Goal: Task Accomplishment & Management: Manage account settings

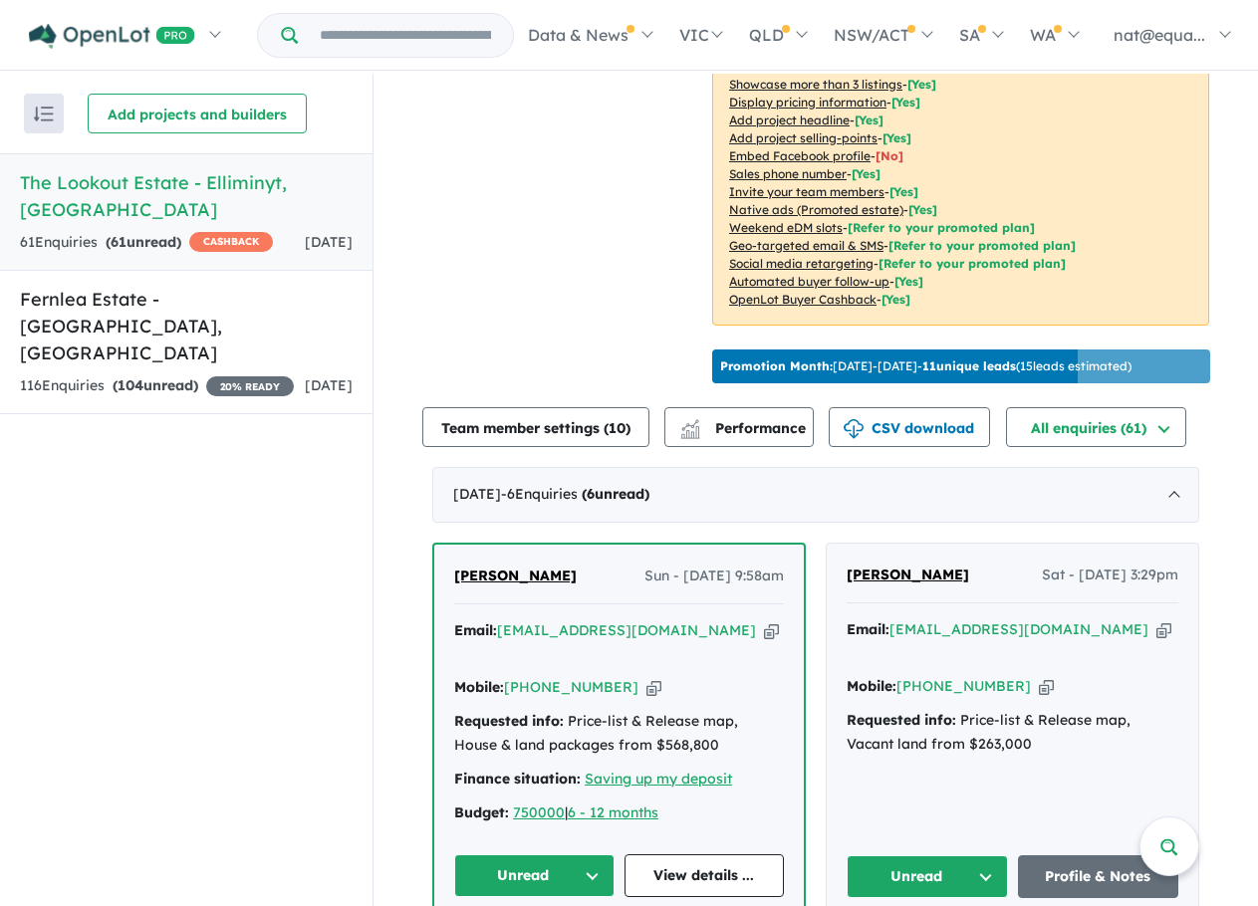
scroll to position [598, 0]
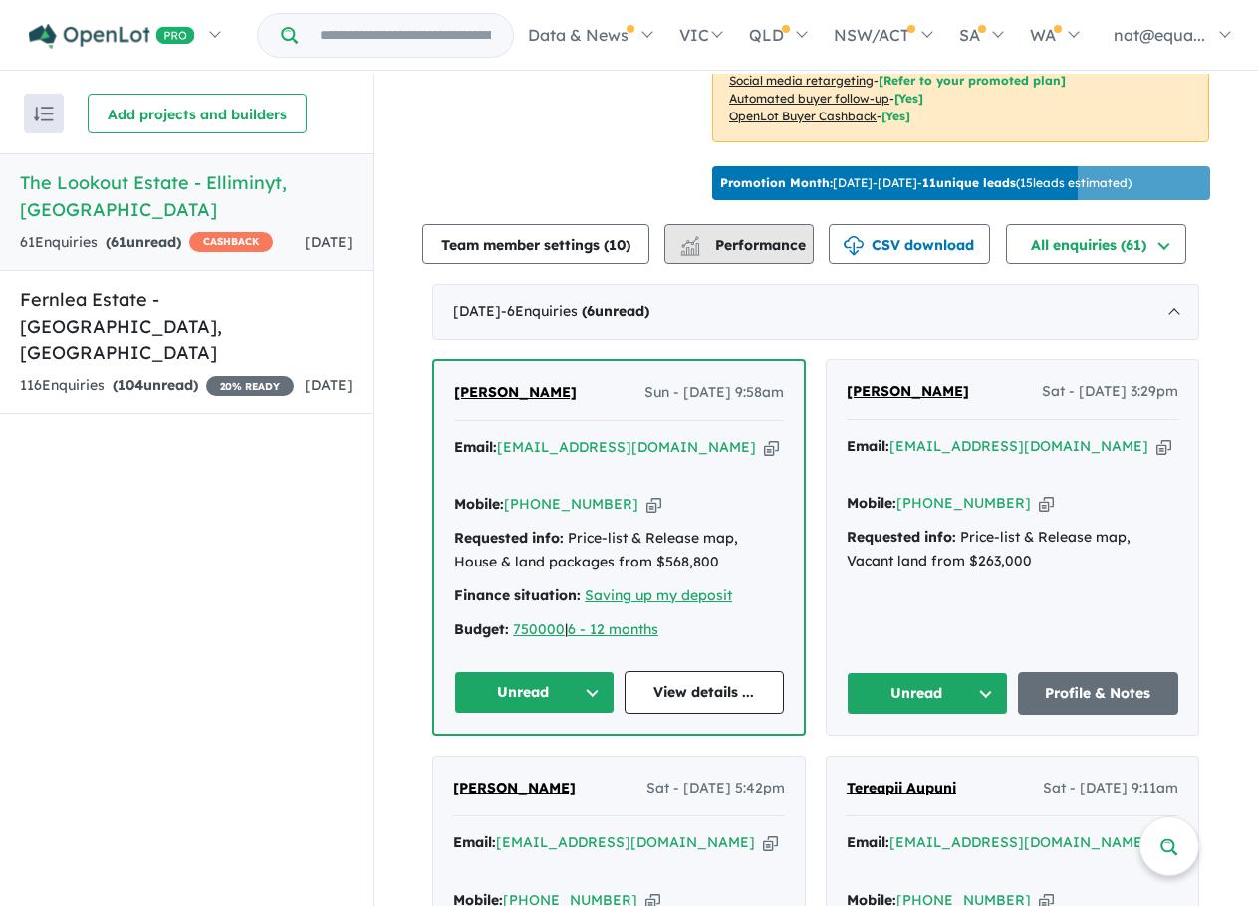
click at [798, 254] on span "Performance" at bounding box center [744, 245] width 123 height 18
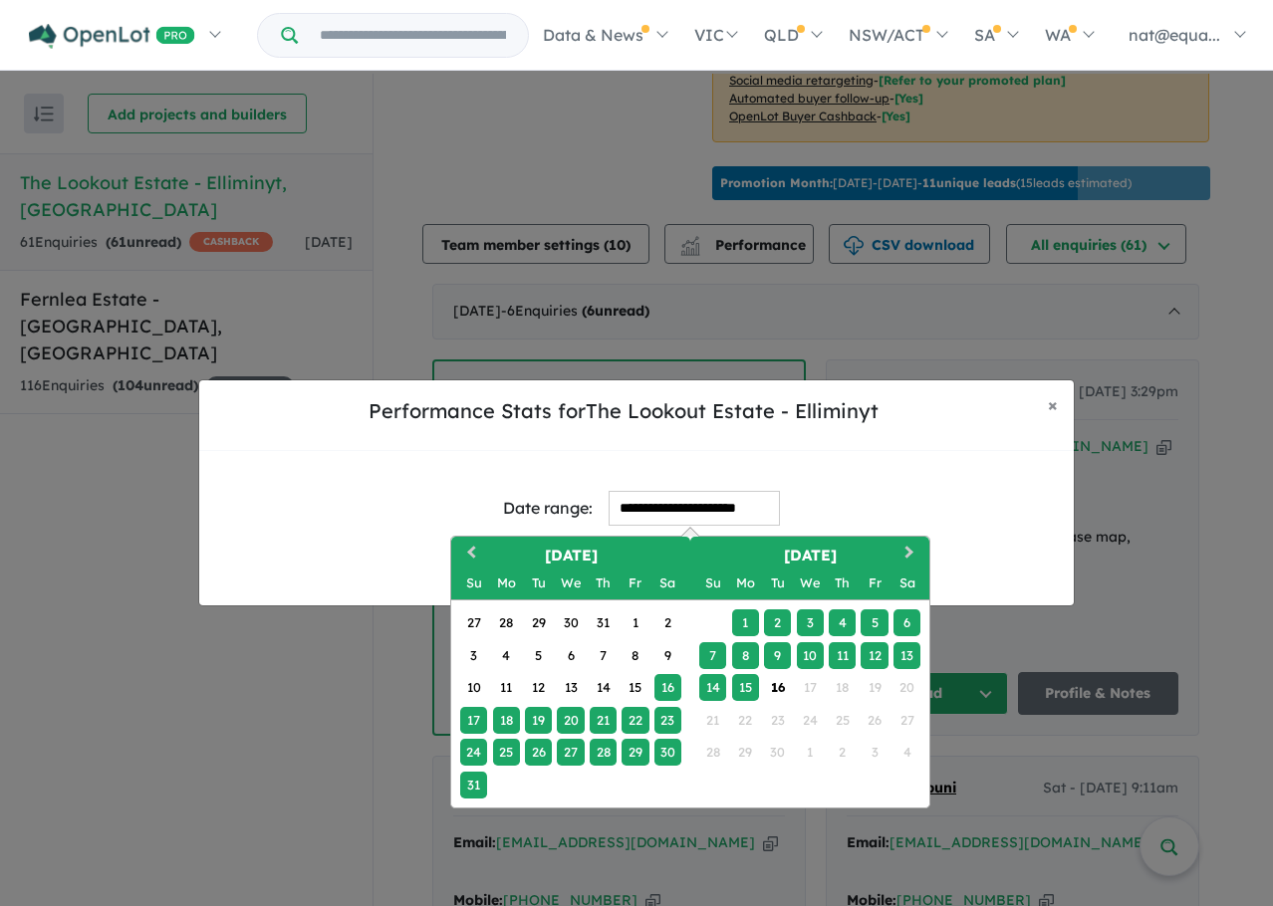
click at [699, 517] on input "**********" at bounding box center [694, 508] width 171 height 35
click at [717, 653] on div "7" at bounding box center [712, 655] width 27 height 27
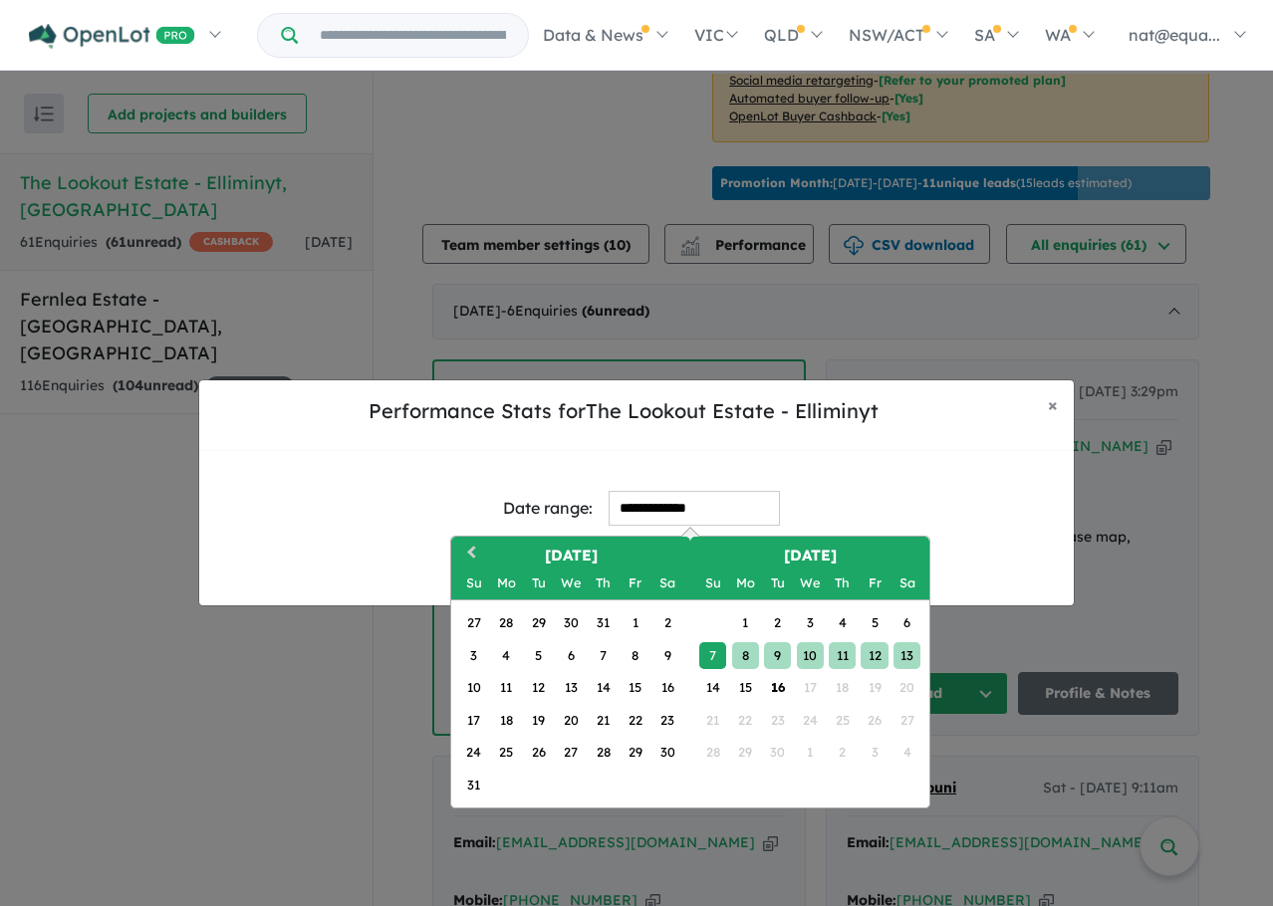
click at [899, 654] on div "13" at bounding box center [906, 655] width 27 height 27
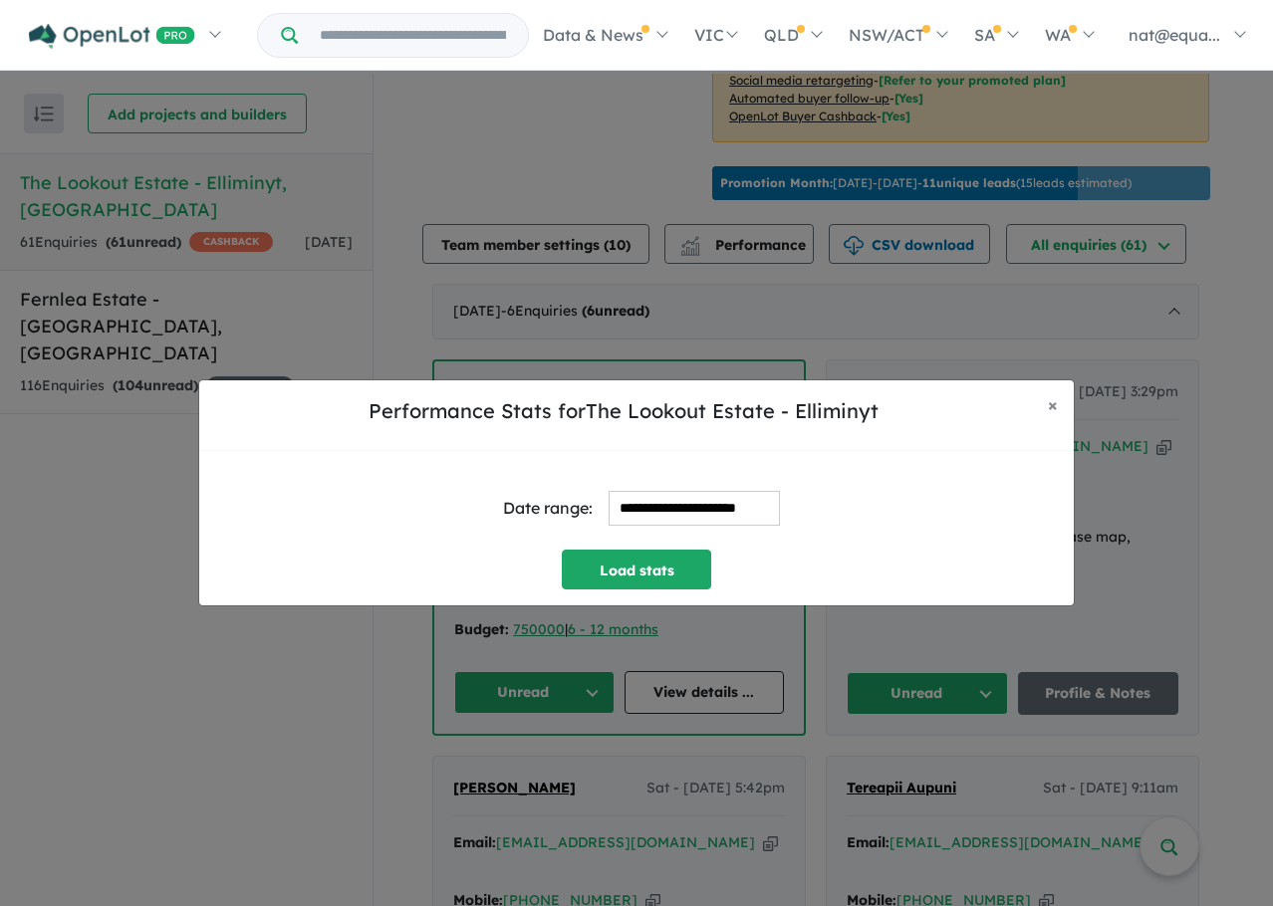
click at [677, 511] on input "**********" at bounding box center [694, 508] width 171 height 35
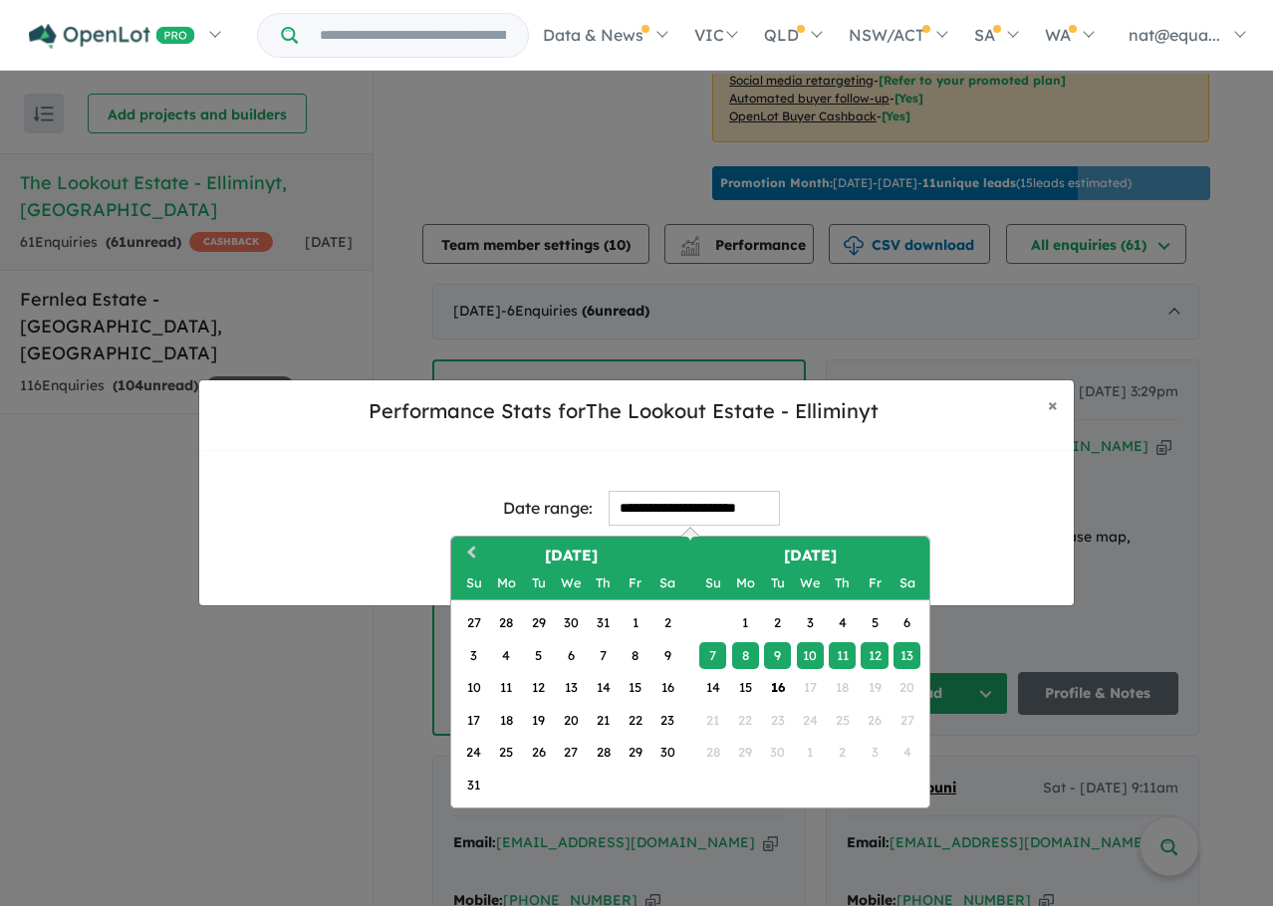
click at [750, 657] on div "8" at bounding box center [745, 655] width 27 height 27
click at [713, 694] on div "14" at bounding box center [712, 687] width 27 height 27
type input "**********"
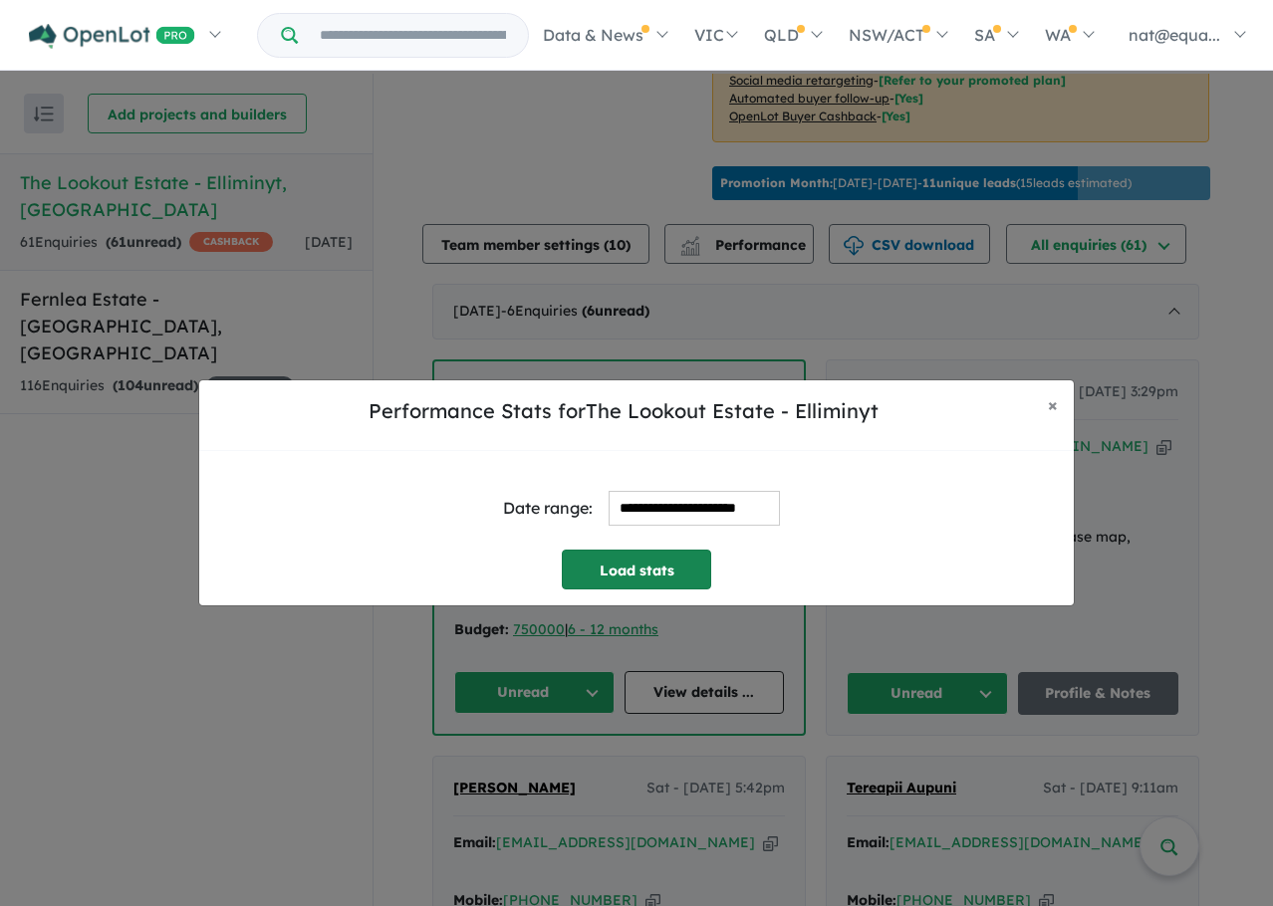
click at [659, 559] on button "Load stats" at bounding box center [636, 570] width 149 height 40
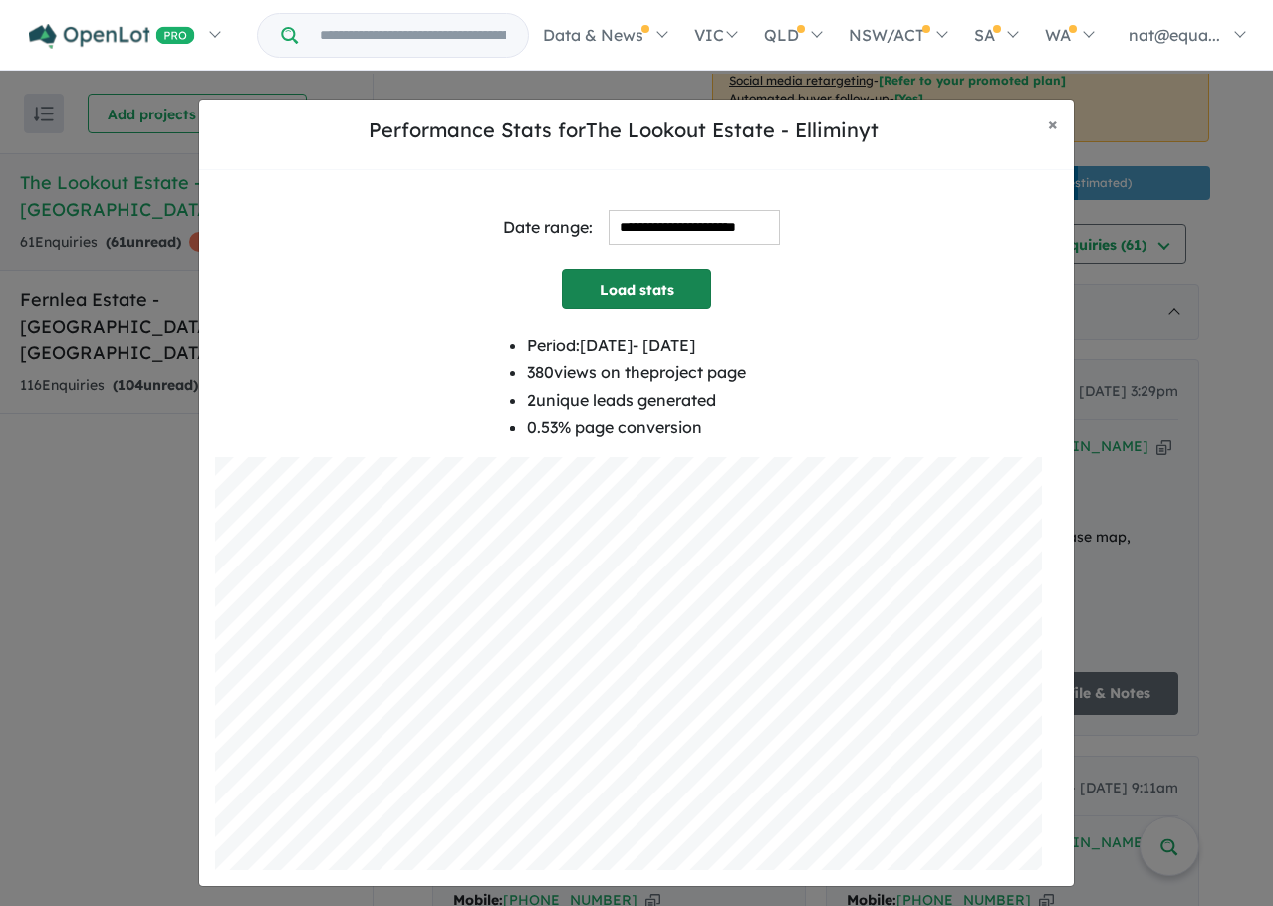
click at [658, 286] on button "Load stats" at bounding box center [636, 289] width 149 height 40
click at [692, 291] on button "Load stats" at bounding box center [636, 289] width 149 height 40
click at [1048, 116] on span "×" at bounding box center [1053, 124] width 10 height 23
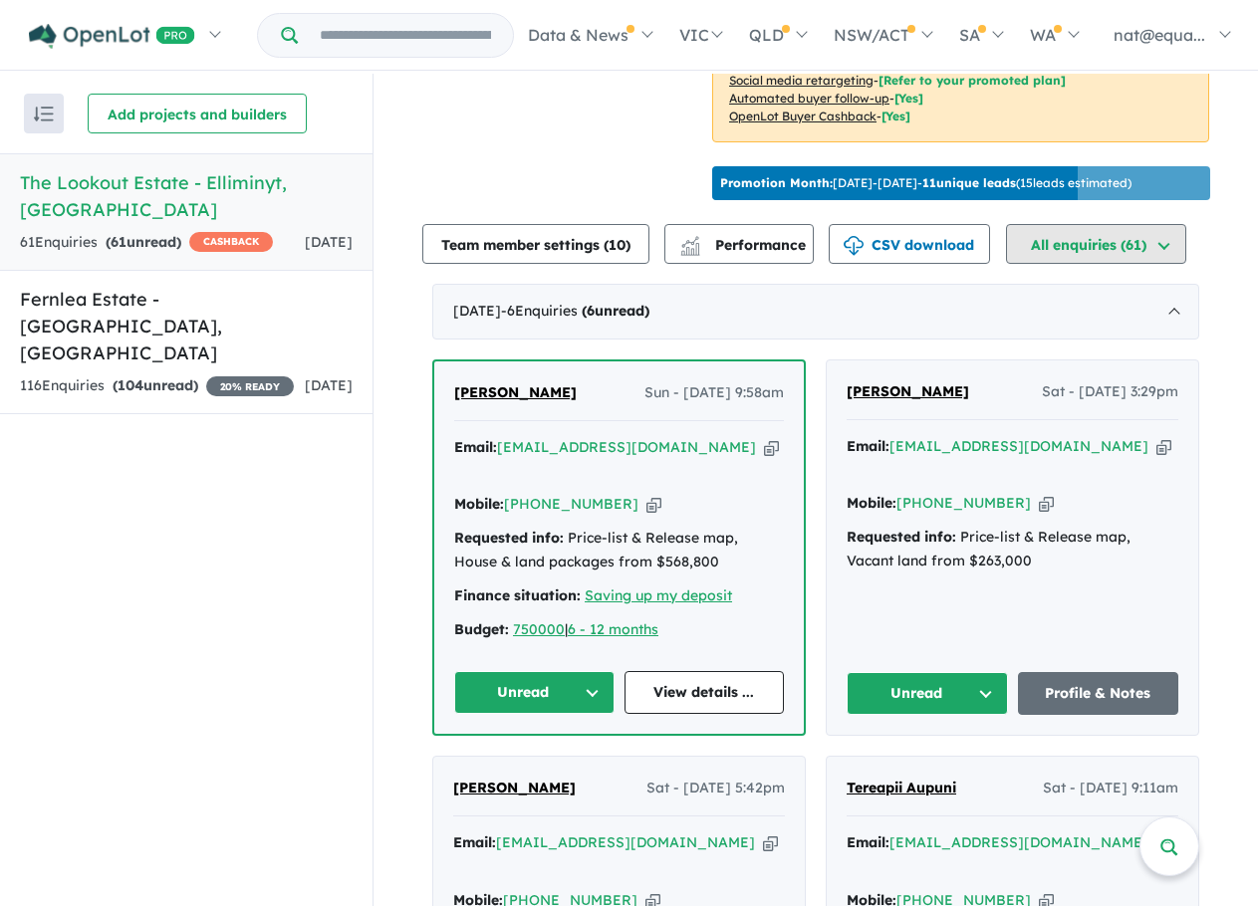
click at [1114, 246] on button "All enquiries ( 61 )" at bounding box center [1096, 244] width 180 height 40
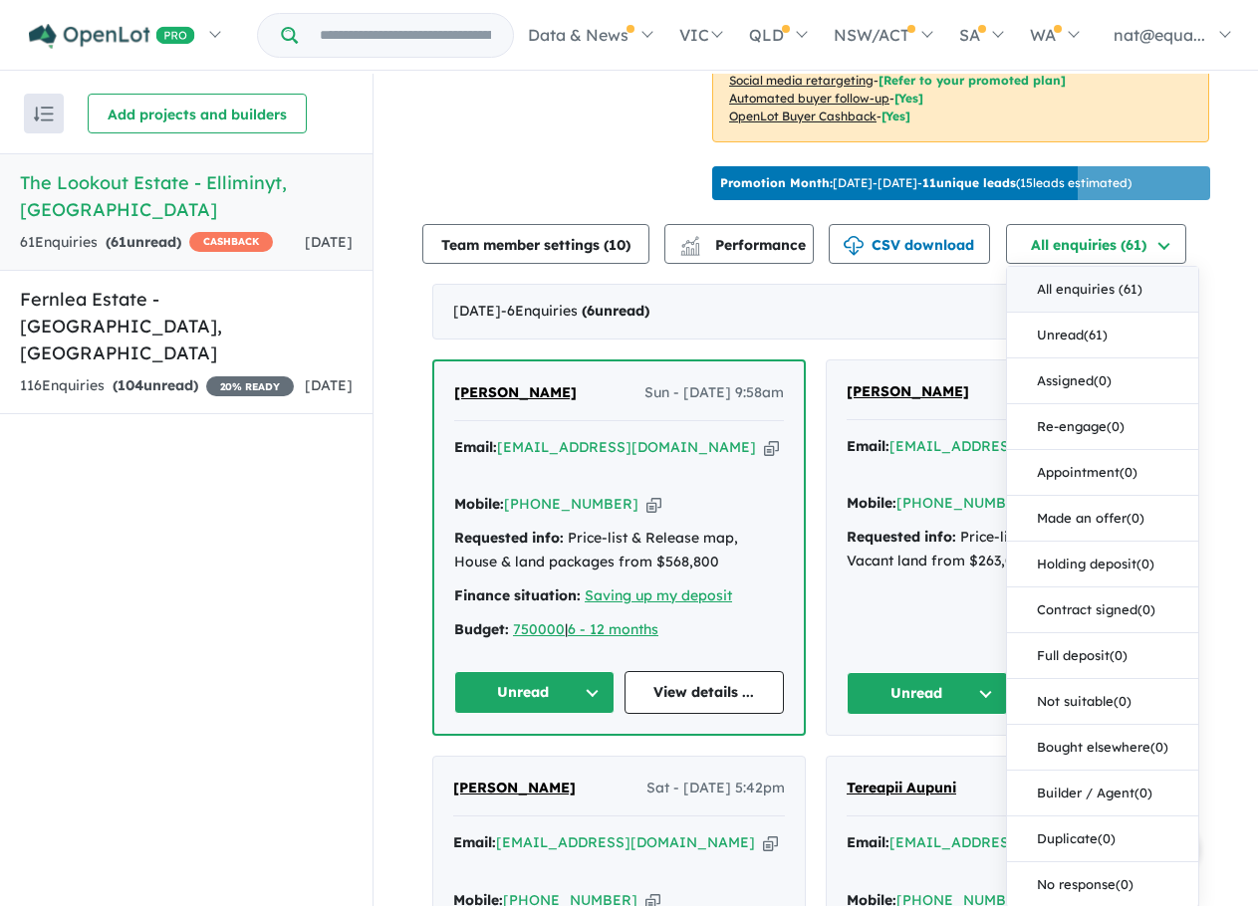
click at [1220, 266] on div "View 2 projects in your account The Lookout Estate - Elliminyt OPENLOT $ 200 CA…" at bounding box center [815, 707] width 884 height 2463
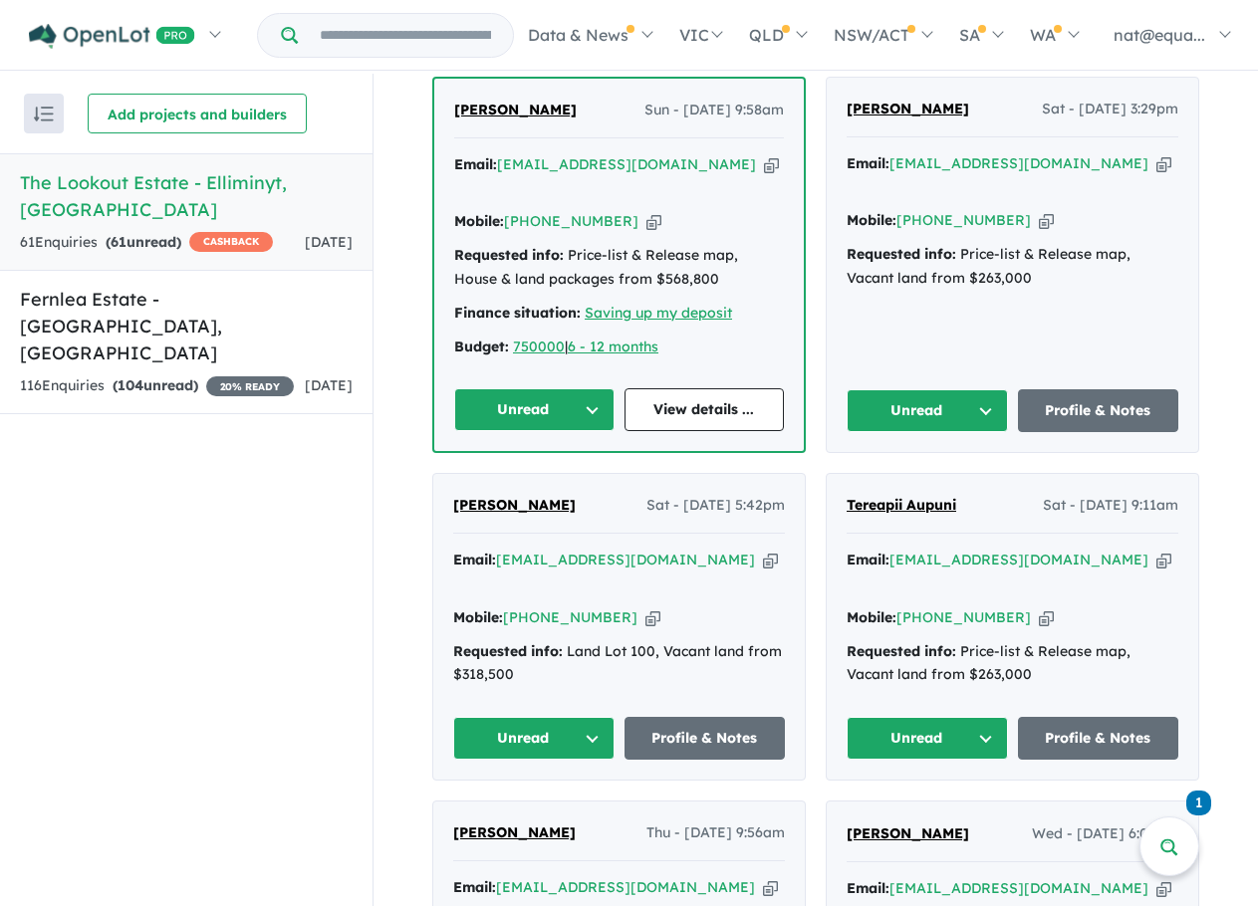
scroll to position [697, 0]
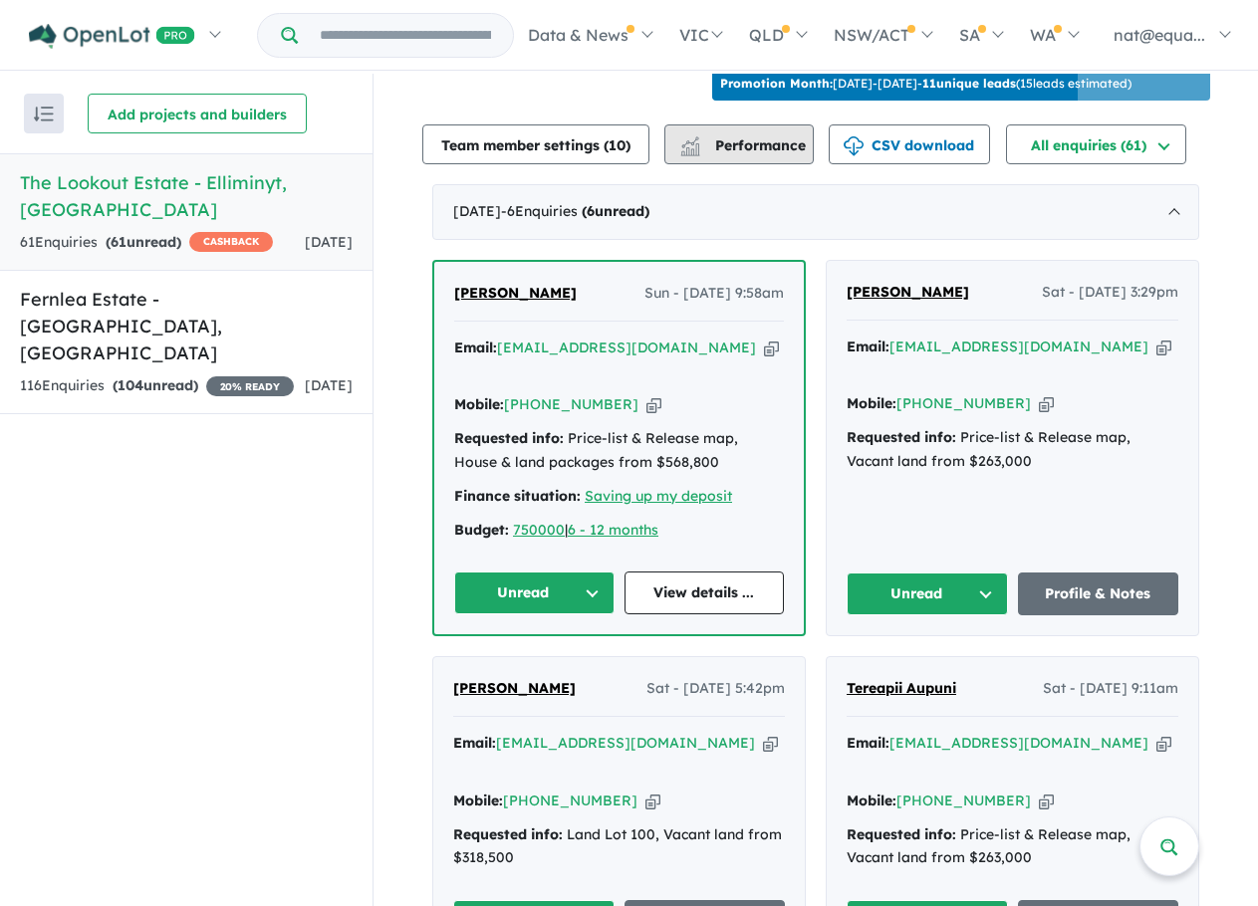
click at [788, 154] on span "Performance" at bounding box center [744, 145] width 123 height 18
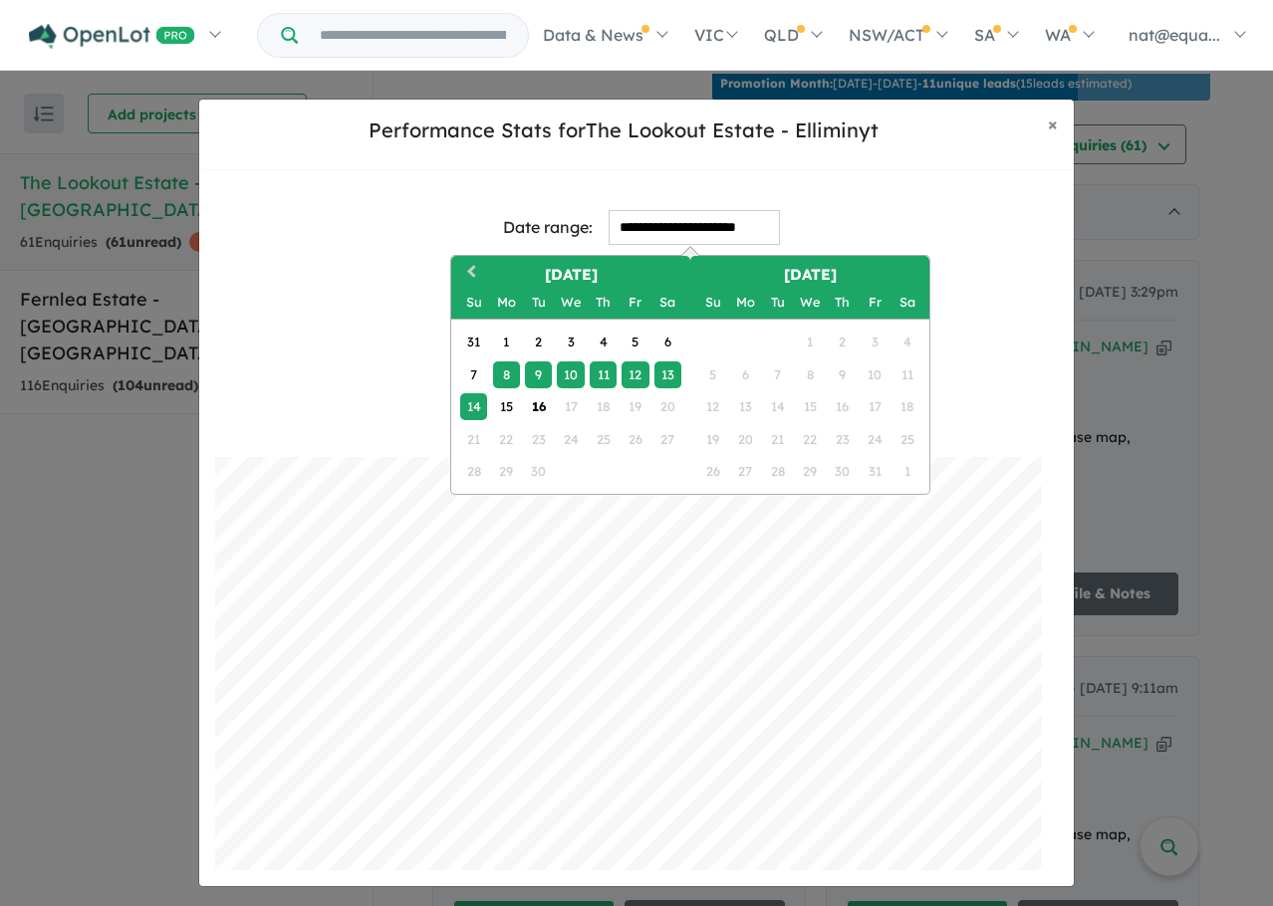
click at [754, 237] on input "**********" at bounding box center [694, 227] width 171 height 35
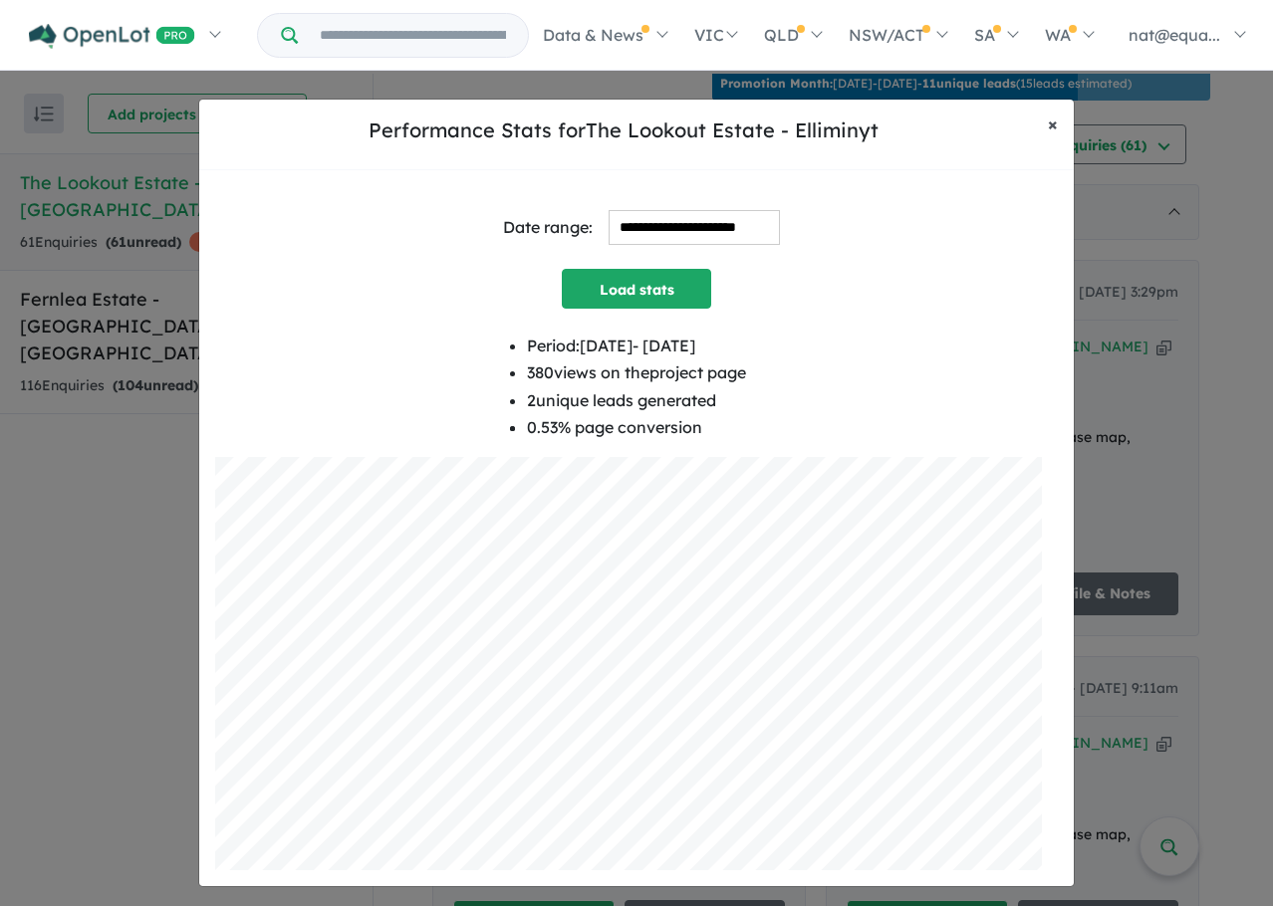
click at [1043, 128] on button "× Close" at bounding box center [1053, 125] width 42 height 50
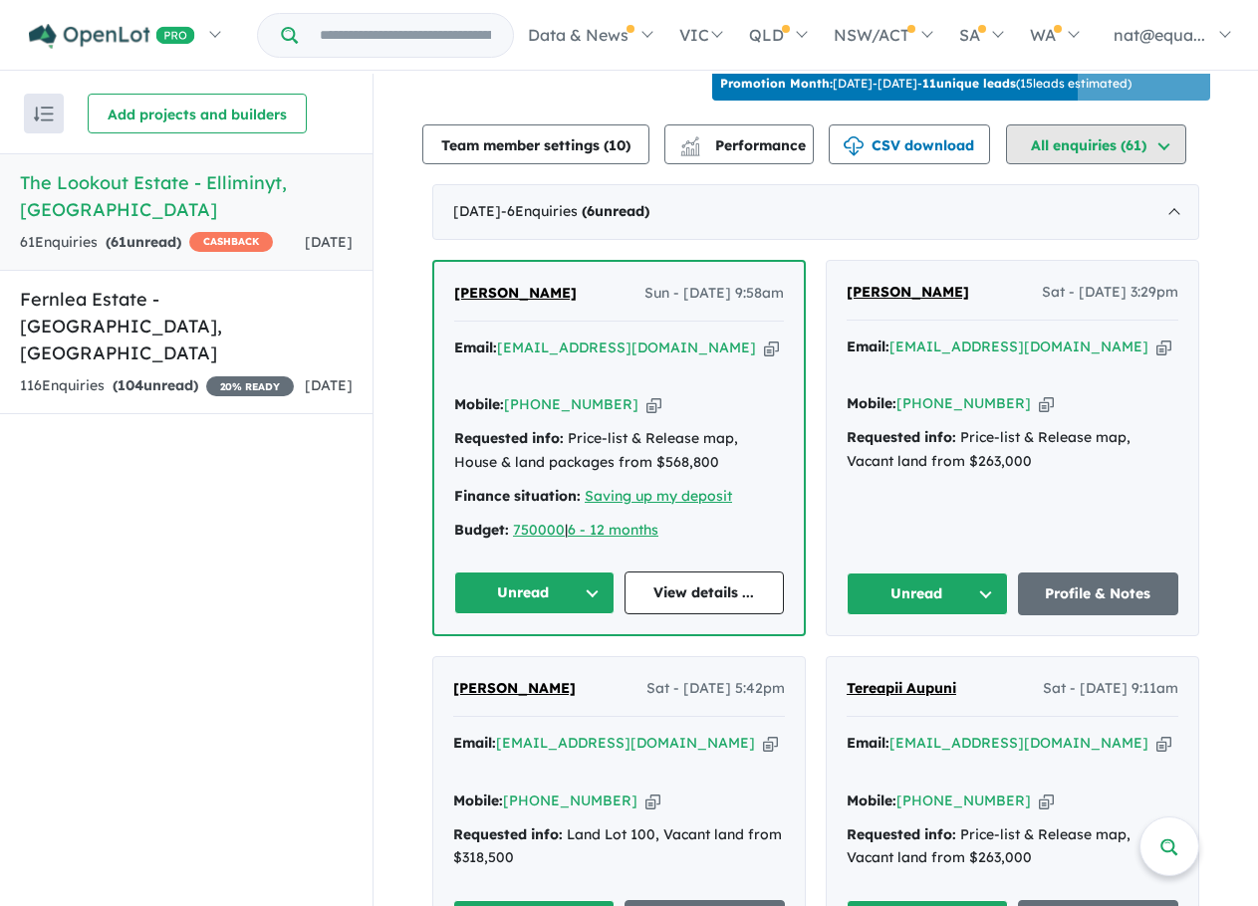
click at [1144, 164] on button "All enquiries ( 61 )" at bounding box center [1096, 144] width 180 height 40
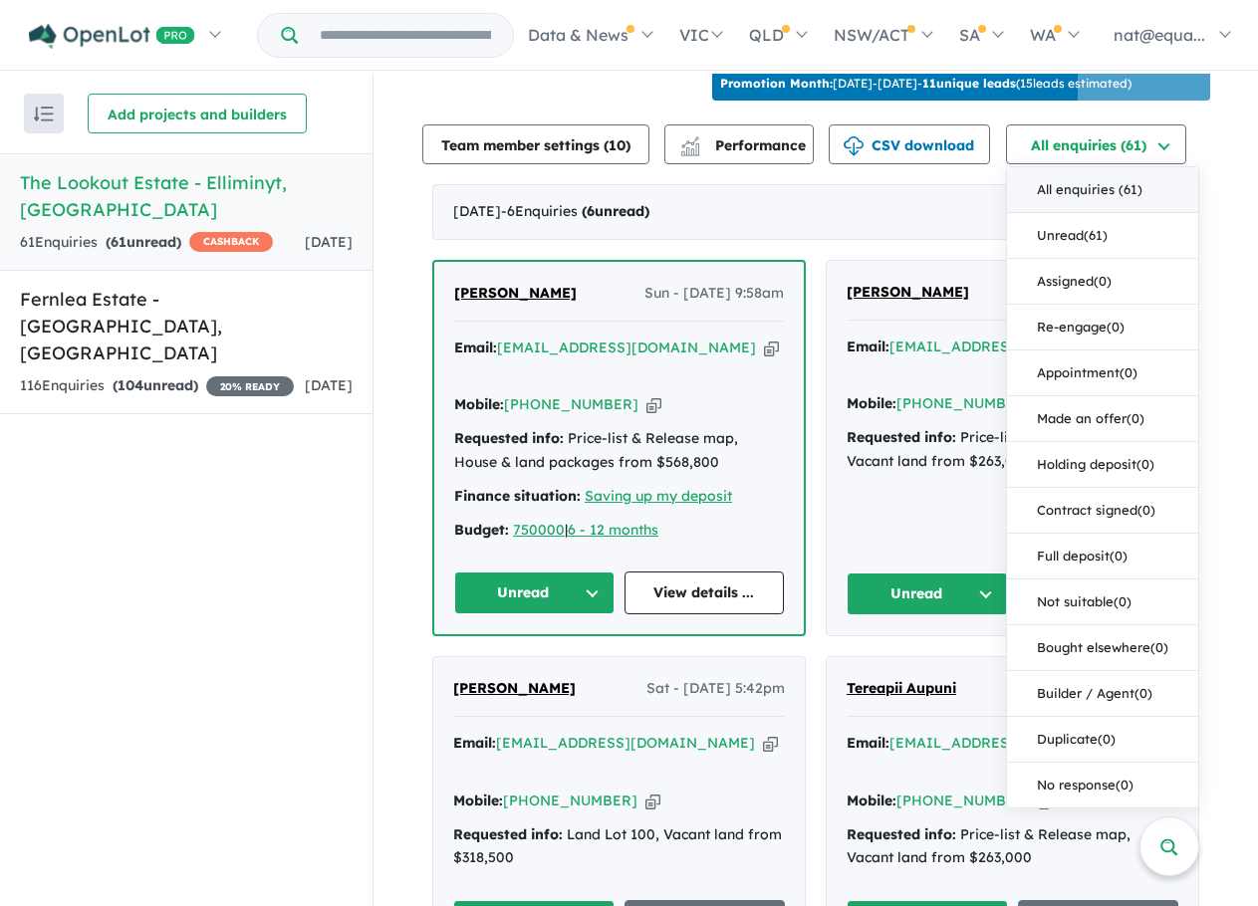
click at [1229, 196] on div "View 2 projects in your account The Lookout Estate - Elliminyt OPENLOT $ 200 CA…" at bounding box center [815, 608] width 884 height 2463
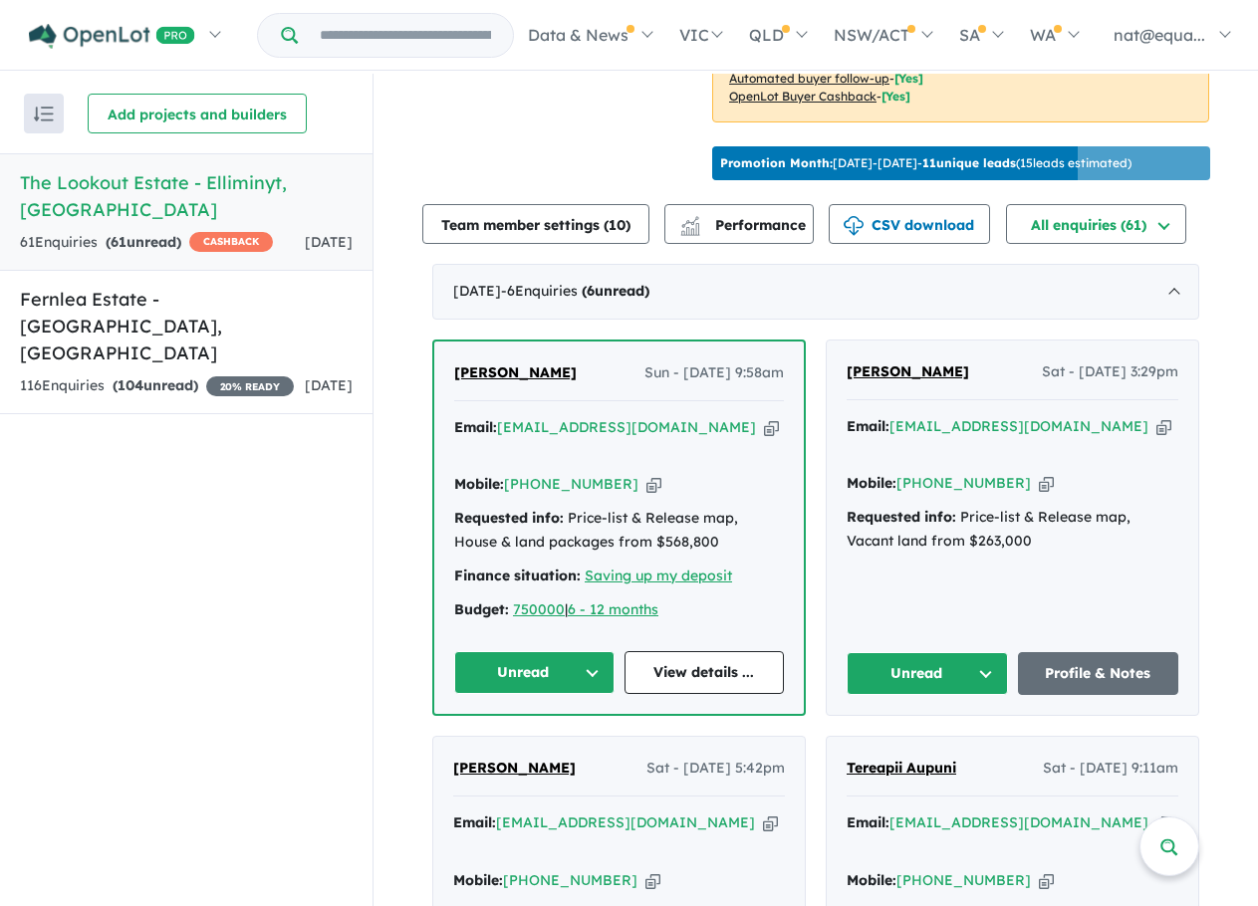
scroll to position [598, 0]
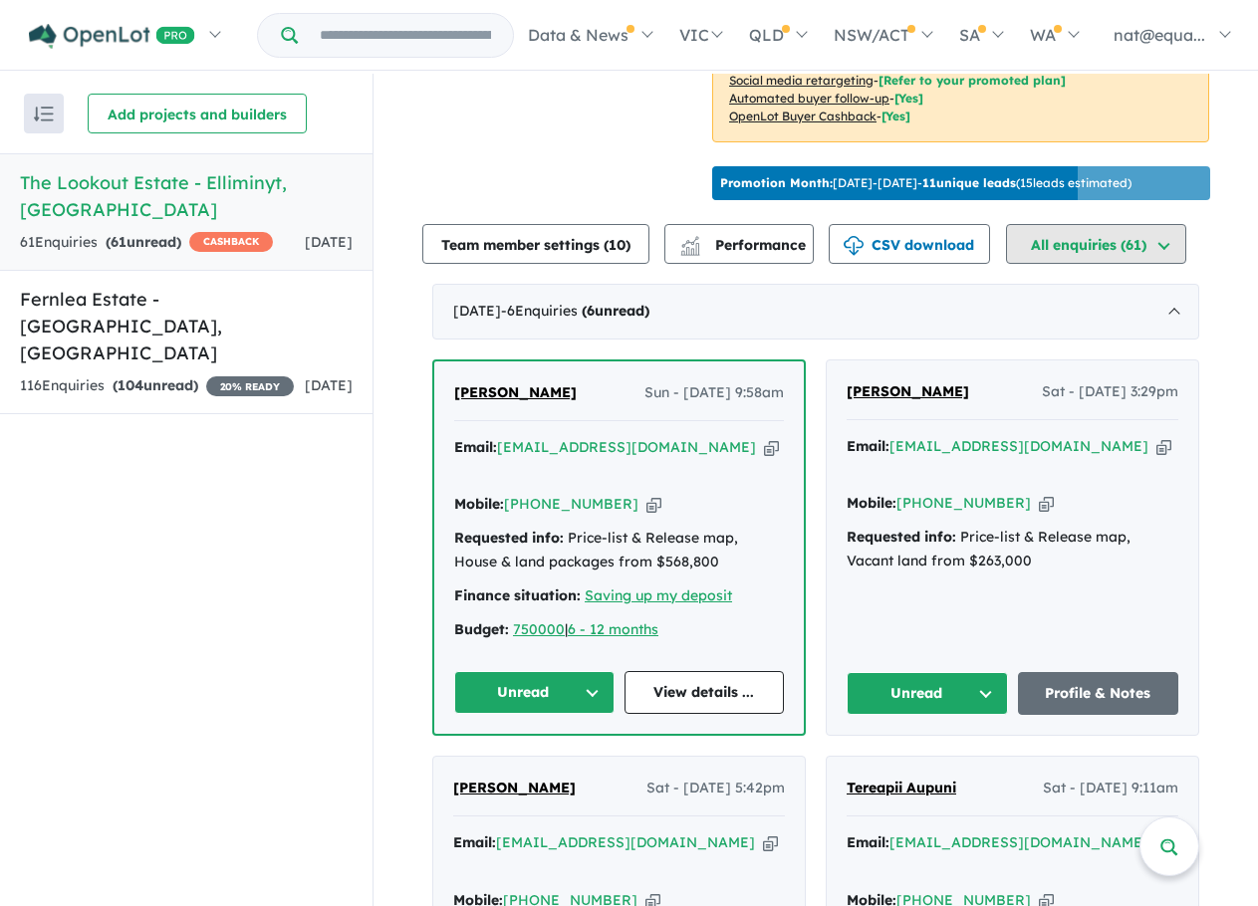
click at [1166, 264] on button "All enquiries ( 61 )" at bounding box center [1096, 244] width 180 height 40
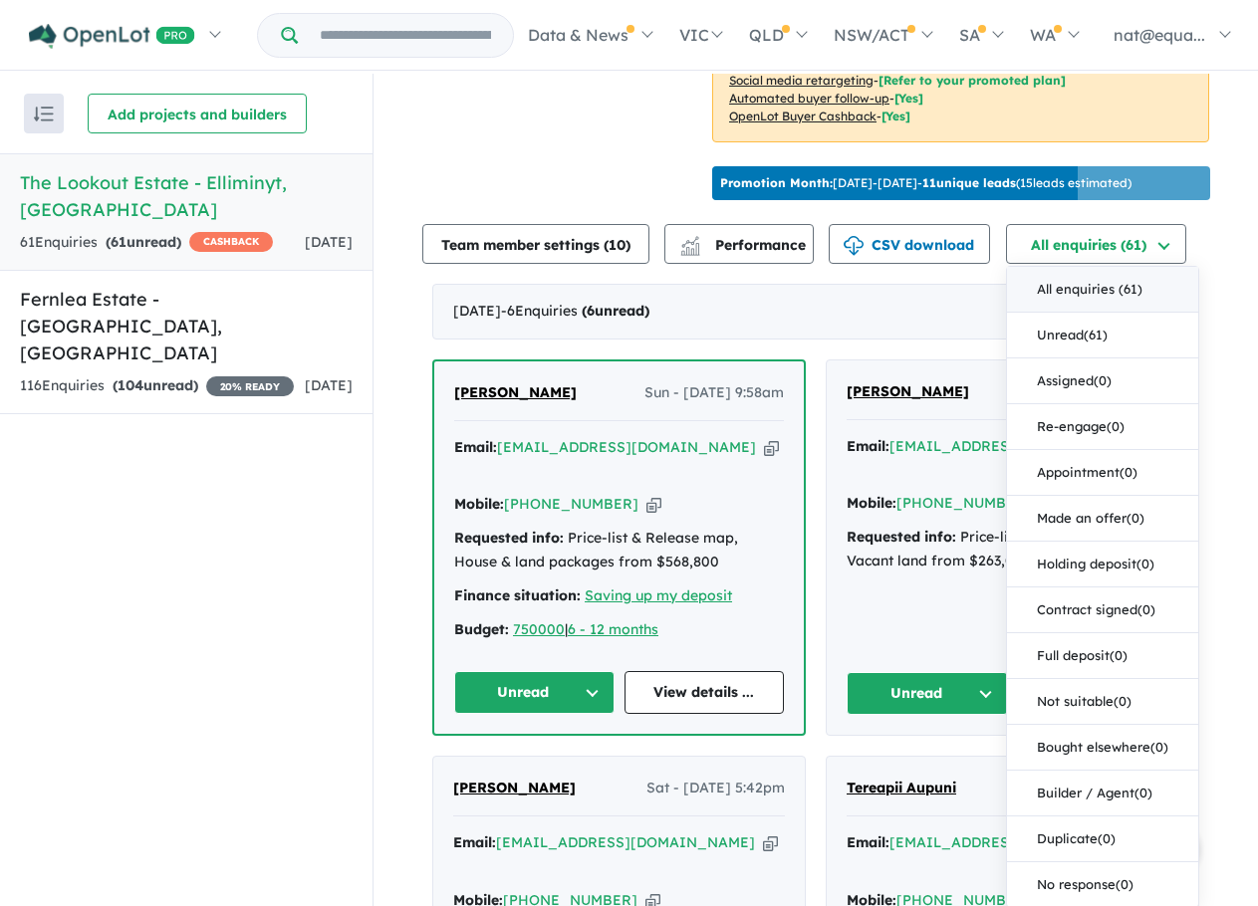
click at [1212, 210] on div "View 2 projects in your account The Lookout Estate - Elliminyt OPENLOT $ 200 CA…" at bounding box center [815, 707] width 884 height 2463
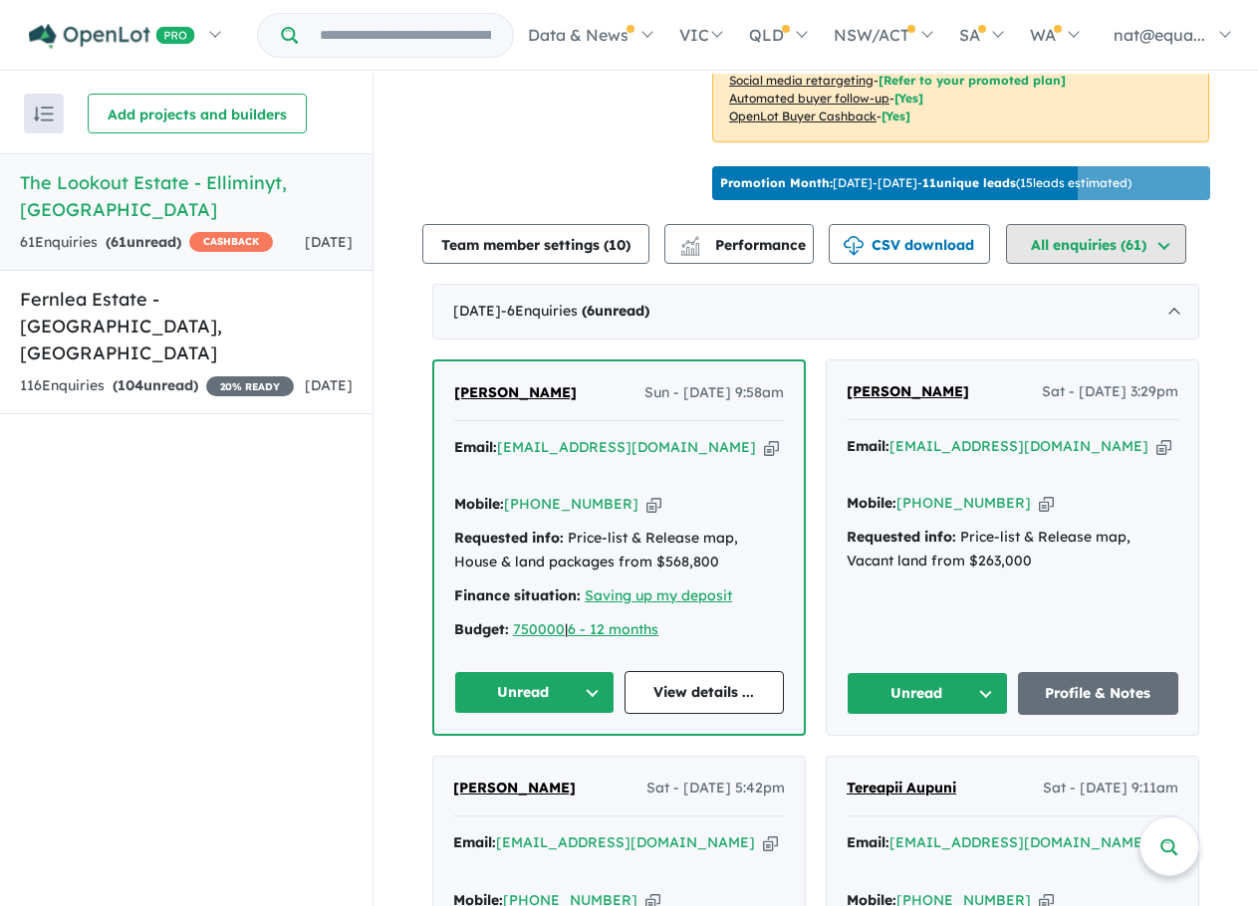
click at [1161, 252] on button "All enquiries ( 61 )" at bounding box center [1096, 244] width 180 height 40
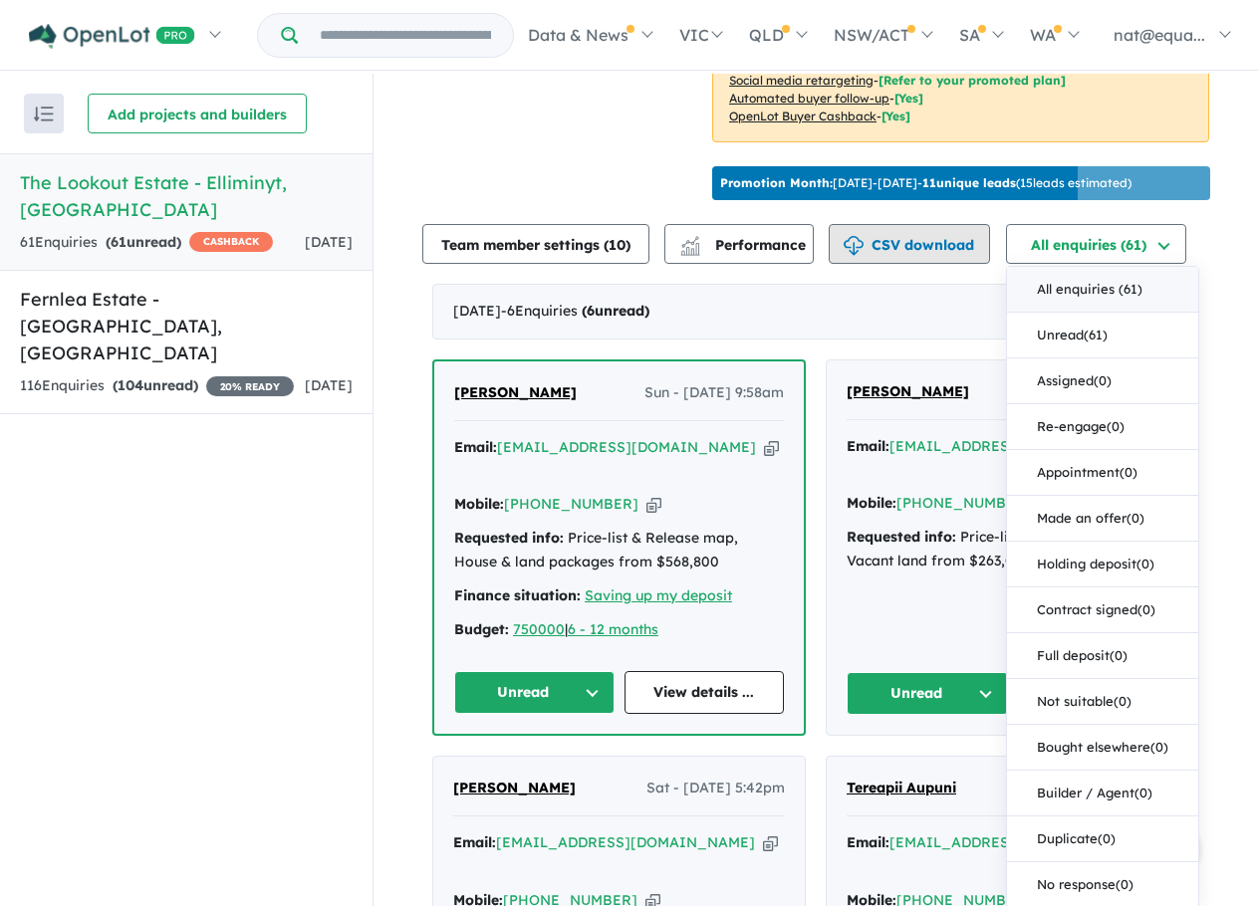
click at [963, 264] on button "CSV download" at bounding box center [909, 244] width 161 height 40
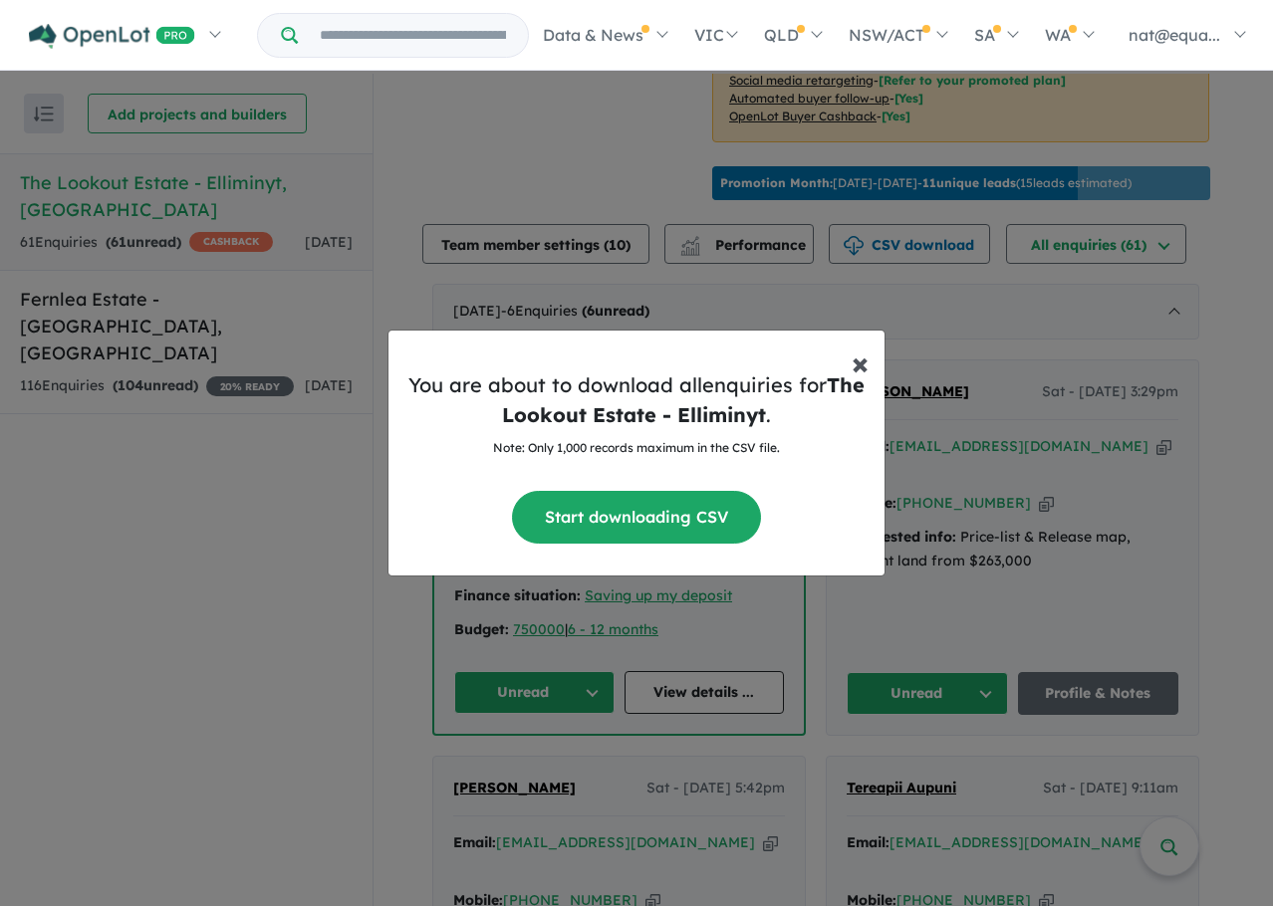
click at [863, 362] on span "×" at bounding box center [860, 363] width 17 height 40
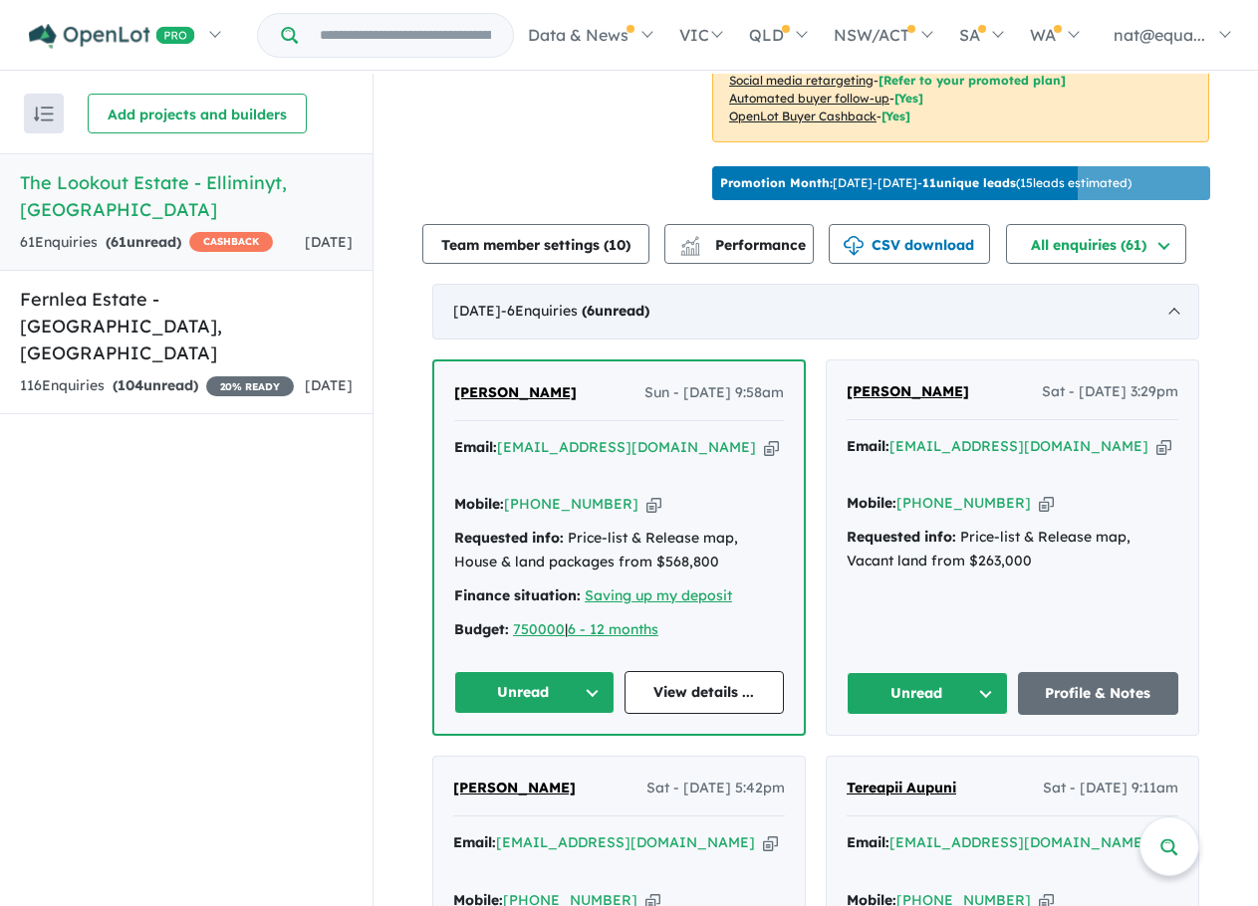
click at [649, 320] on strong "( 6 unread)" at bounding box center [616, 311] width 68 height 18
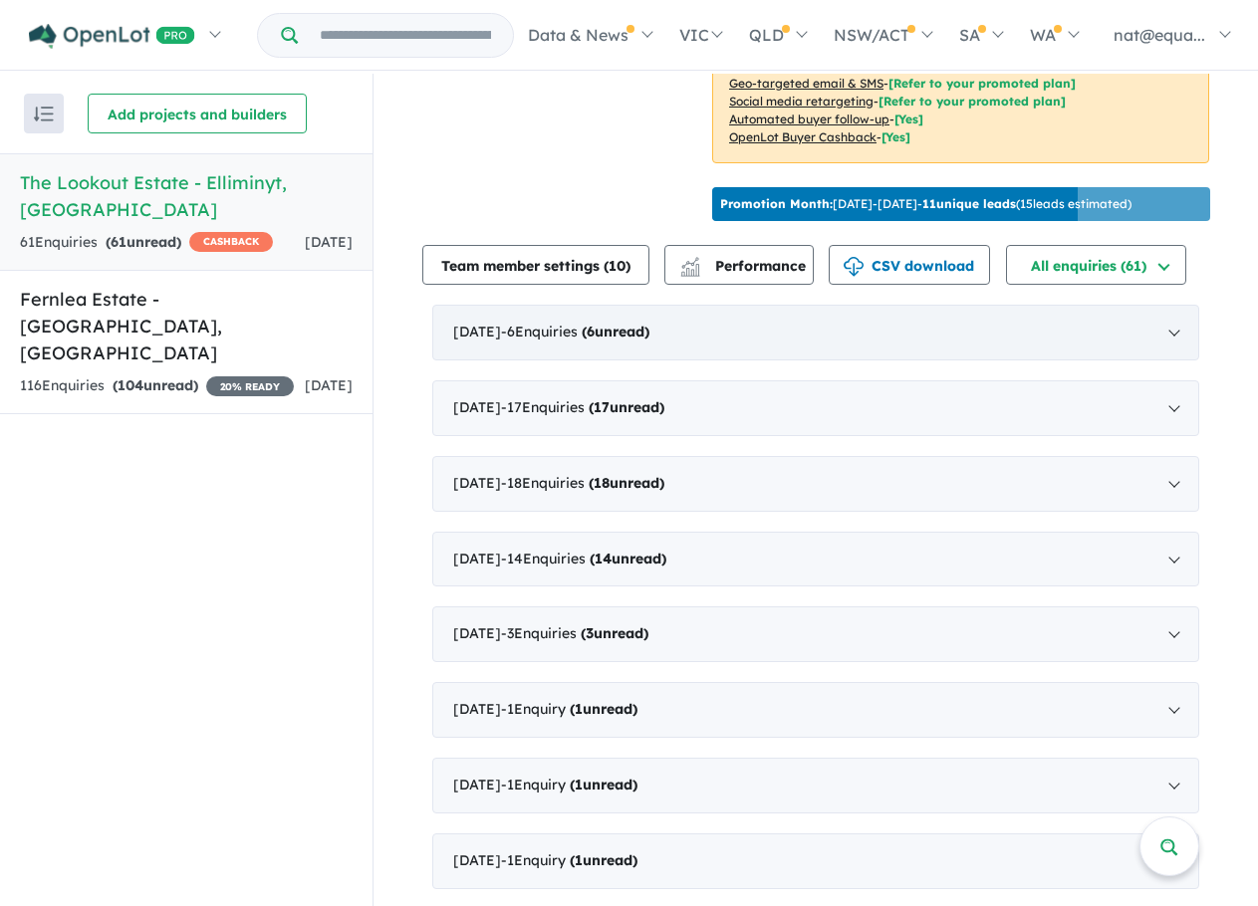
click at [830, 338] on div "[DATE] - 6 Enquir ies ( 6 unread)" at bounding box center [815, 333] width 767 height 56
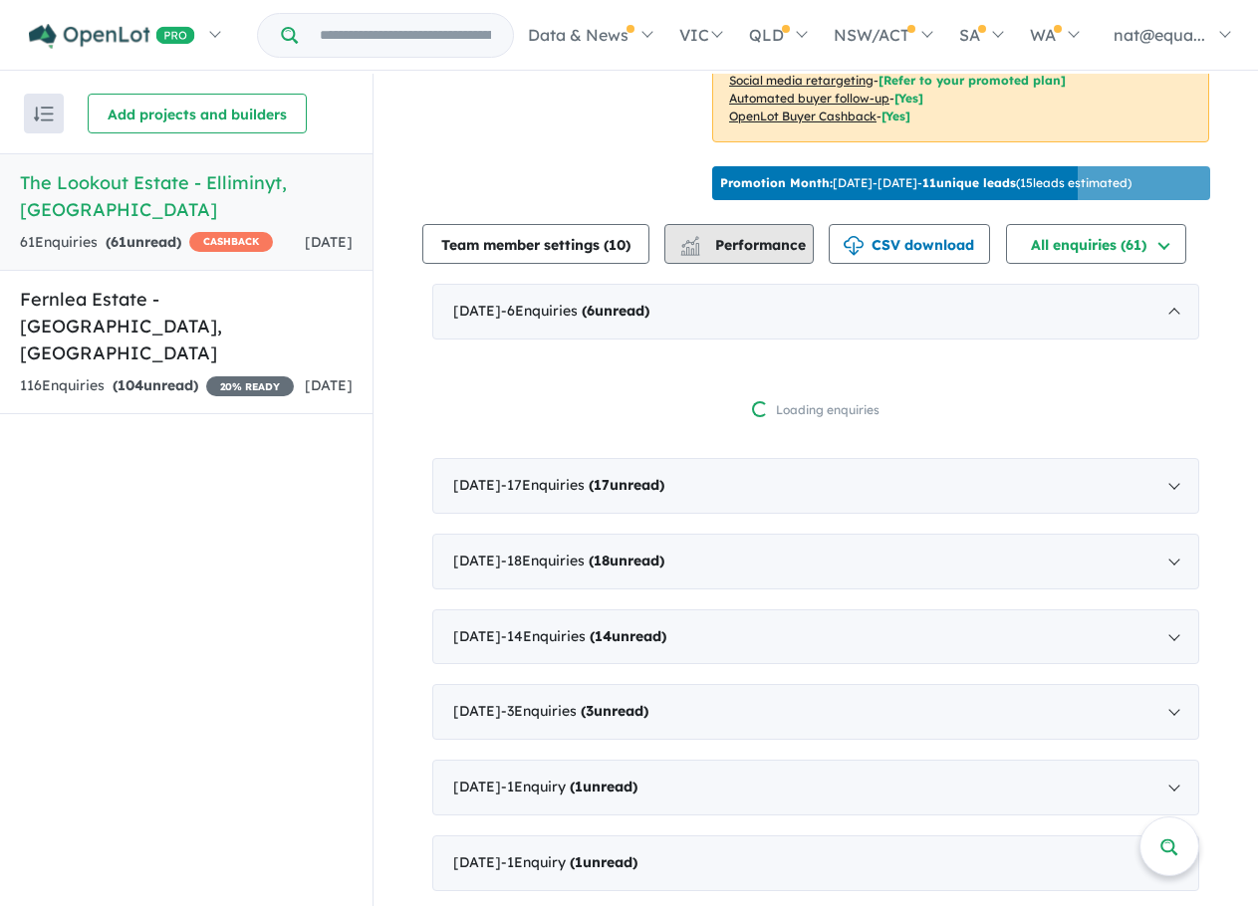
scroll to position [3, 0]
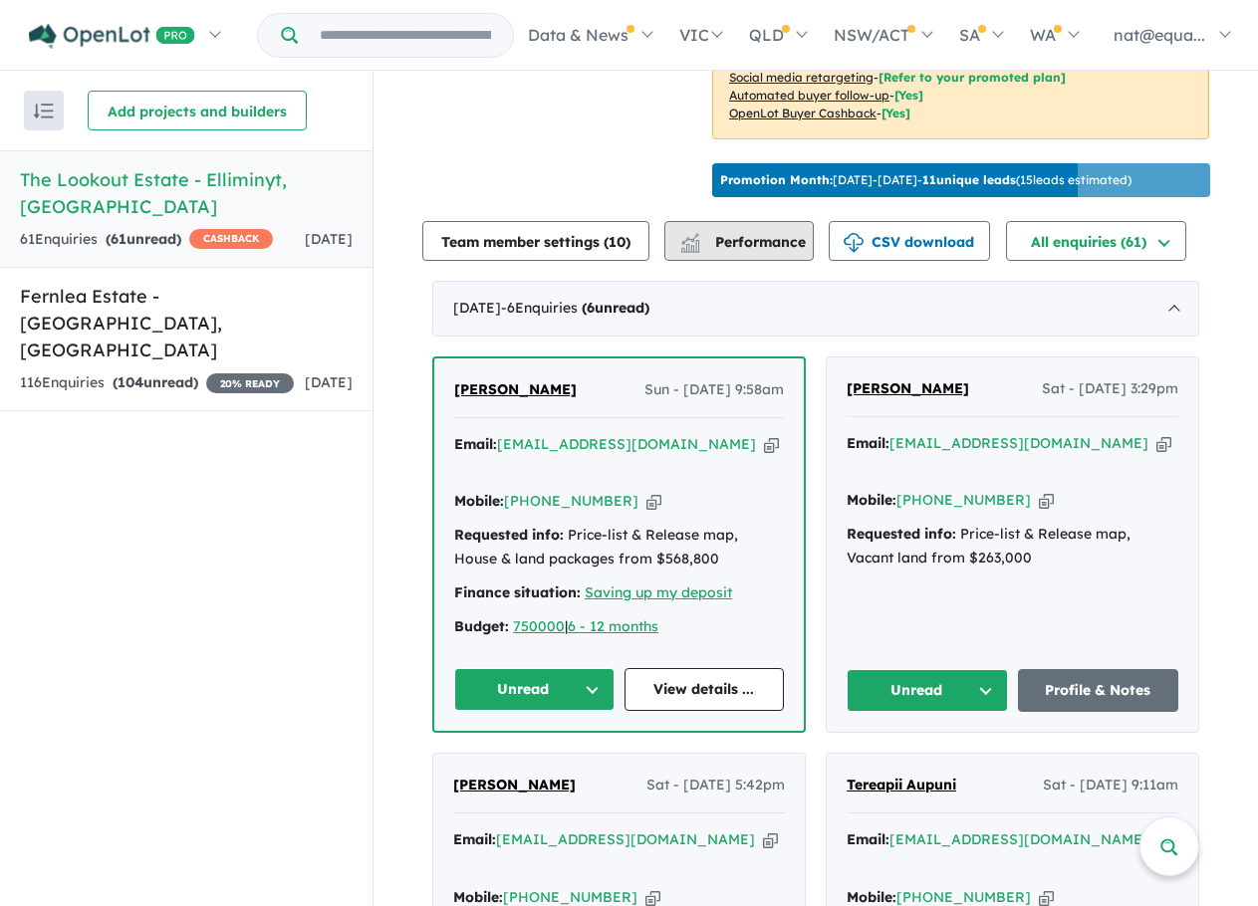
click at [770, 251] on span "Performance" at bounding box center [744, 242] width 123 height 18
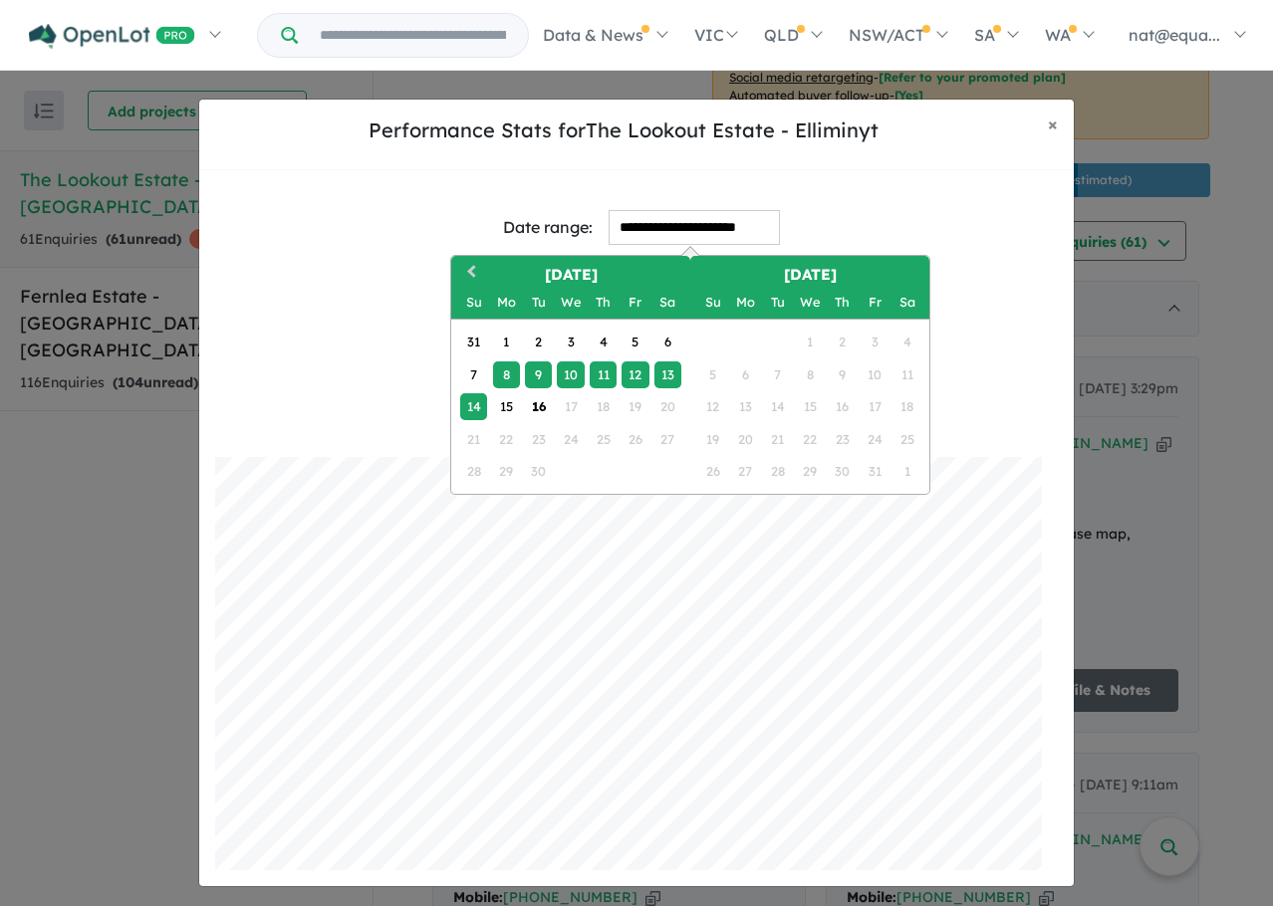
click at [707, 229] on input "**********" at bounding box center [694, 227] width 171 height 35
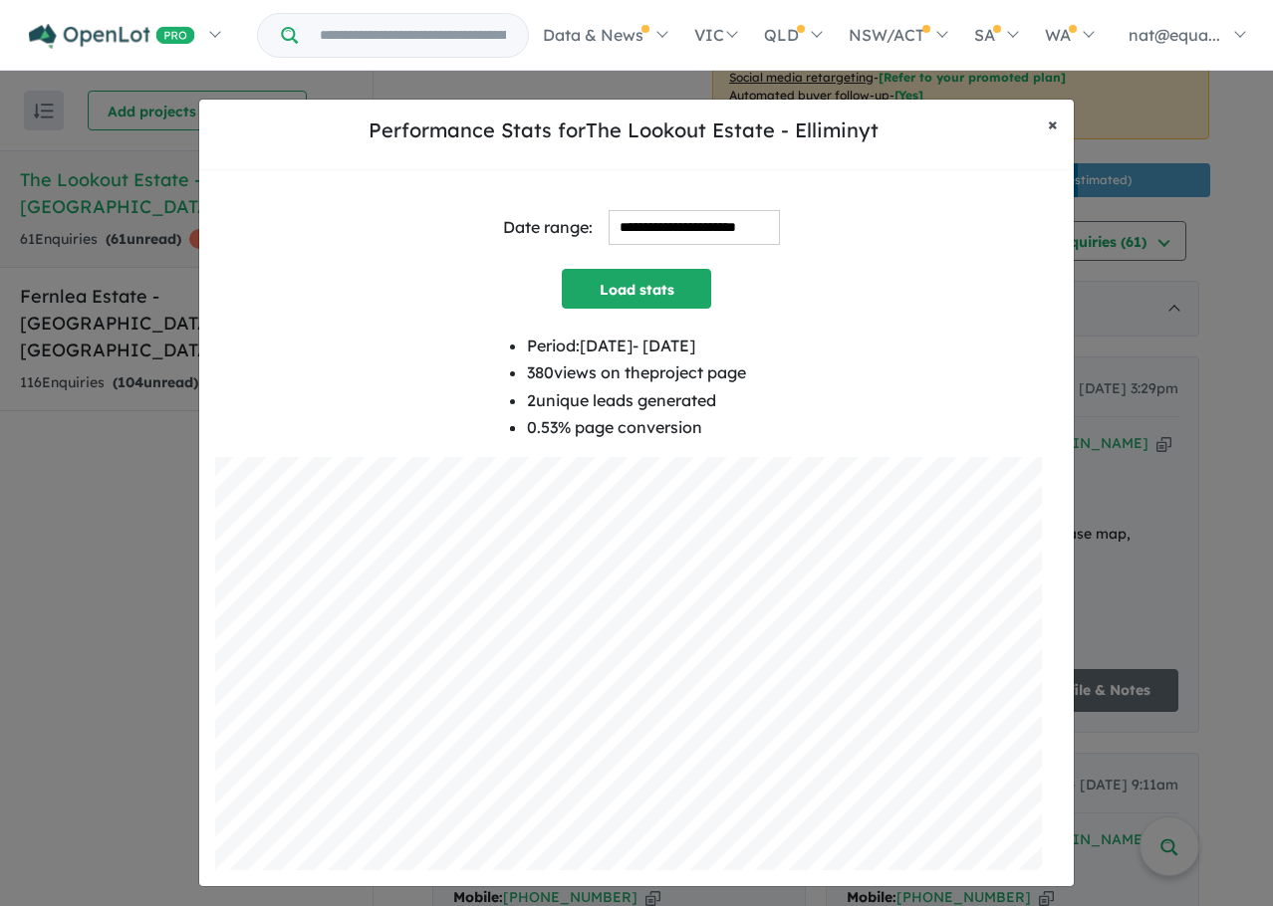
click at [1067, 114] on button "× Close" at bounding box center [1053, 125] width 42 height 50
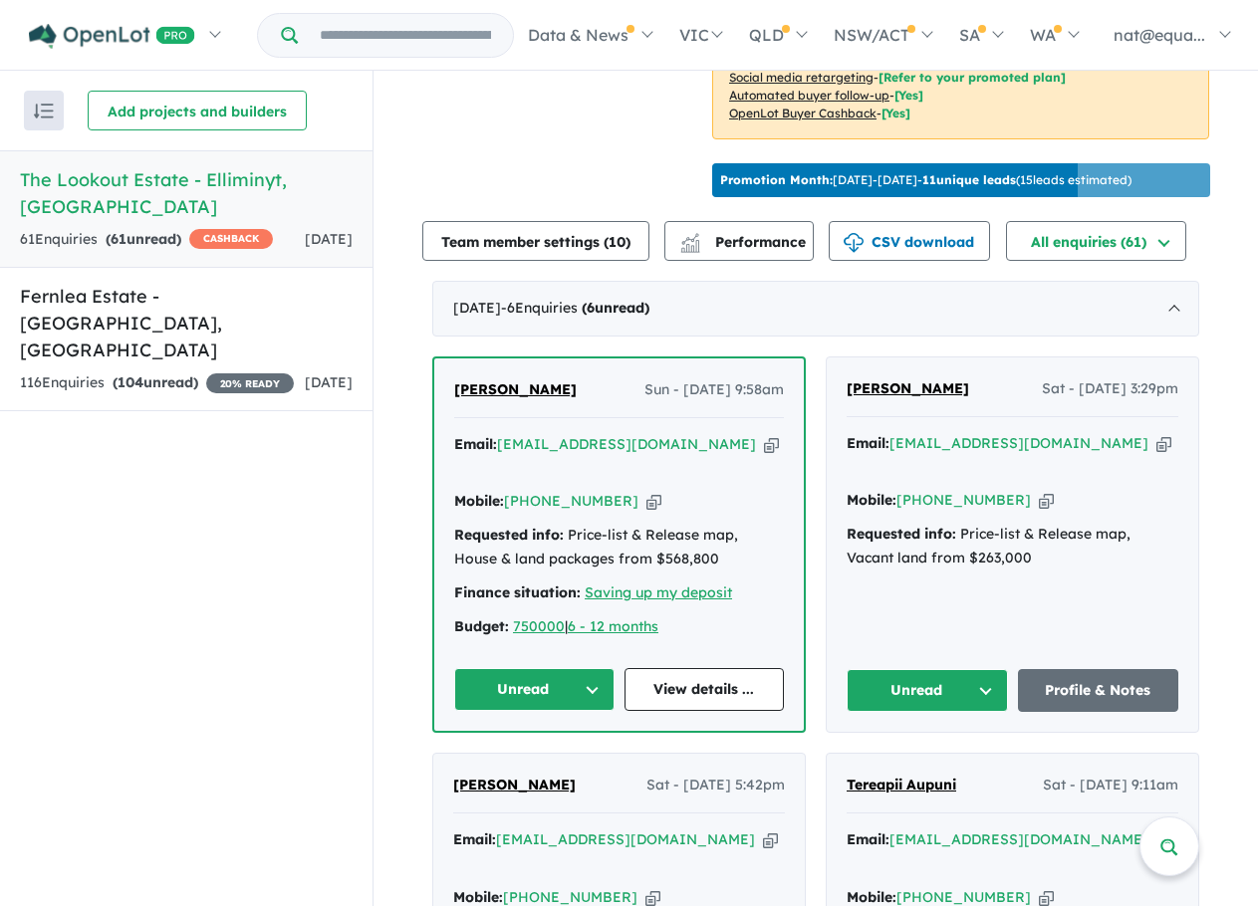
scroll to position [697, 0]
